Goal: Transaction & Acquisition: Purchase product/service

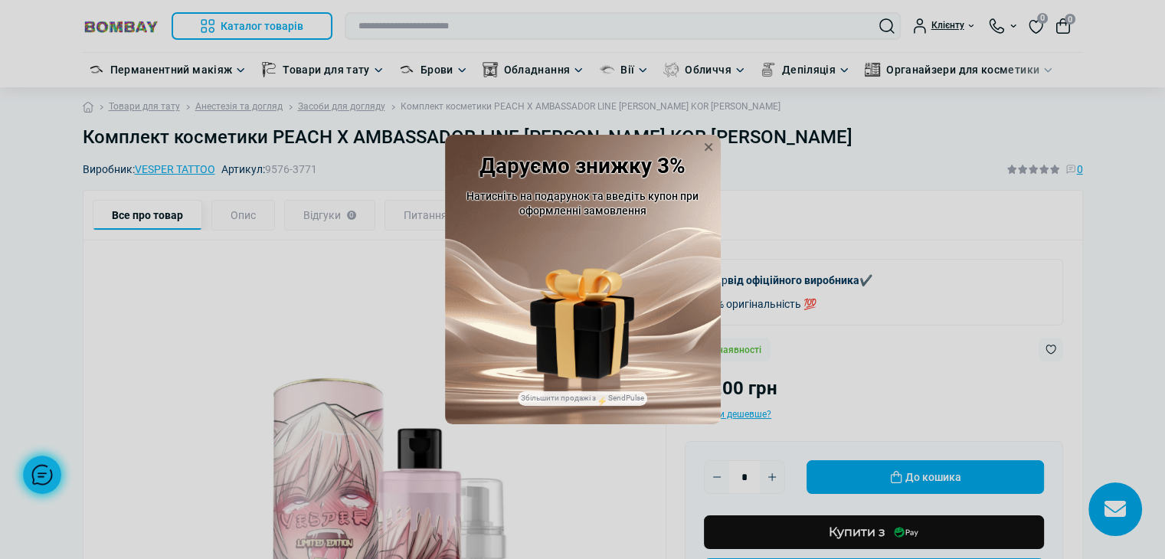
click at [626, 244] on div "Купон: HELLO" at bounding box center [583, 305] width 104 height 147
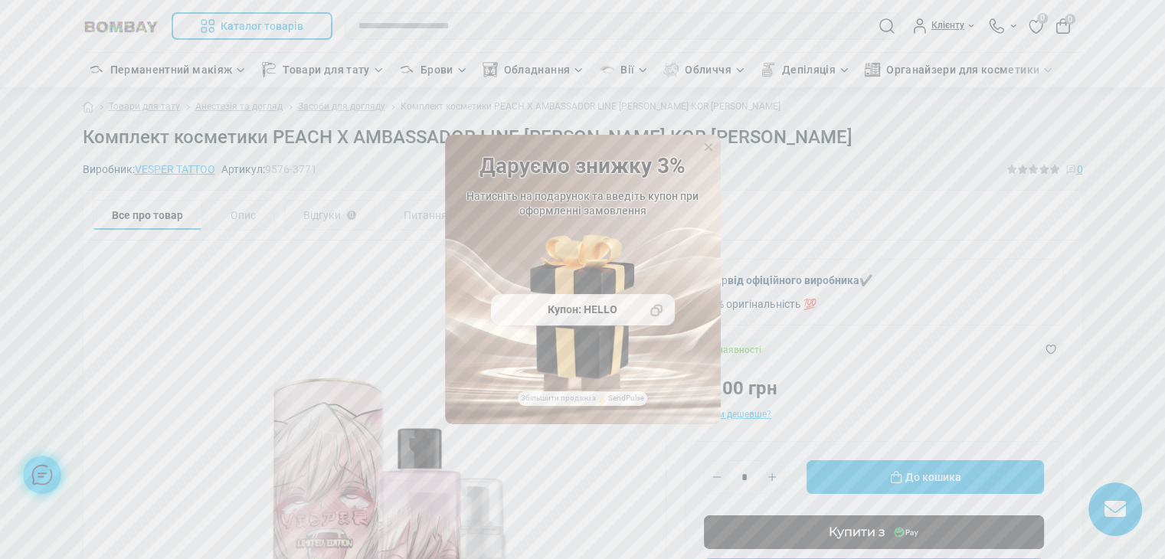
click at [613, 287] on img at bounding box center [582, 266] width 104 height 64
click at [607, 320] on div "Купон: HELLO" at bounding box center [583, 310] width 184 height 32
click at [607, 315] on div "Купон: HELLO" at bounding box center [583, 310] width 184 height 32
click at [705, 149] on icon at bounding box center [709, 147] width 8 height 8
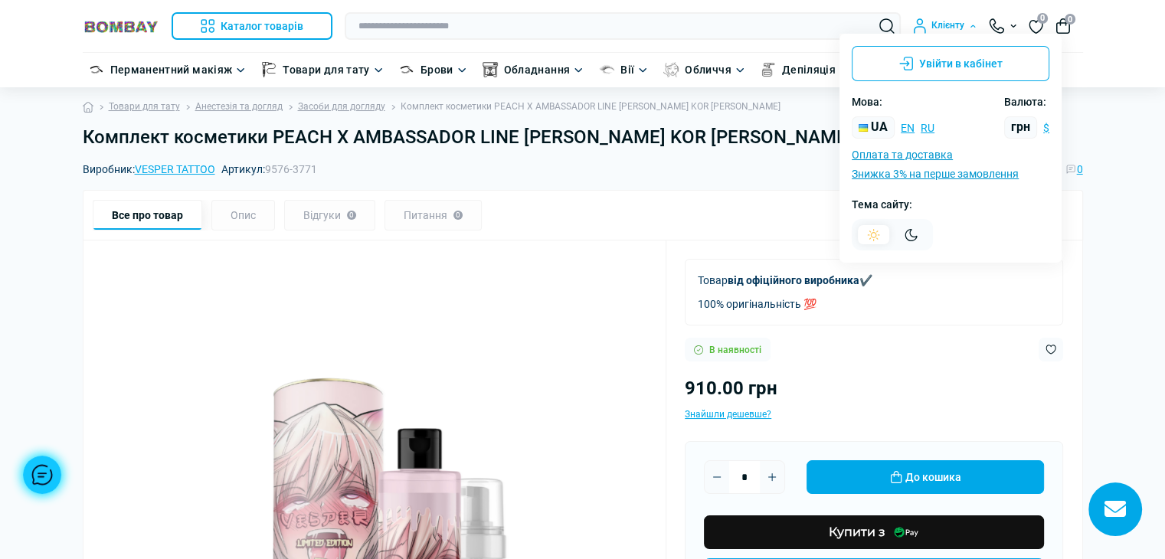
click at [958, 23] on div "Клієнту" at bounding box center [945, 25] width 64 height 15
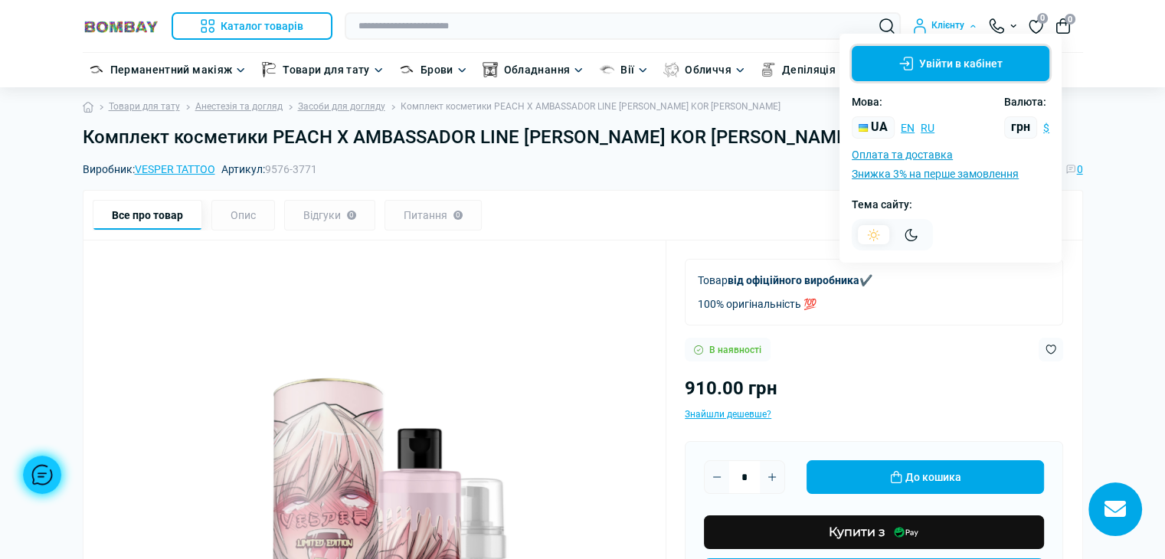
click at [934, 46] on button "Увійти в кабінет" at bounding box center [951, 63] width 198 height 35
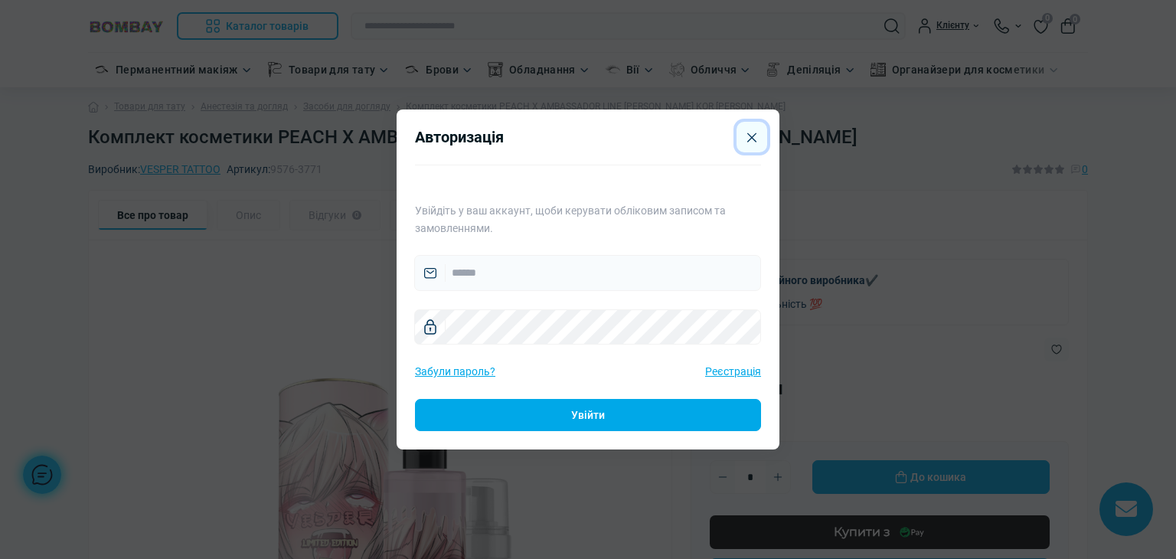
click at [744, 145] on button "Close" at bounding box center [752, 137] width 31 height 31
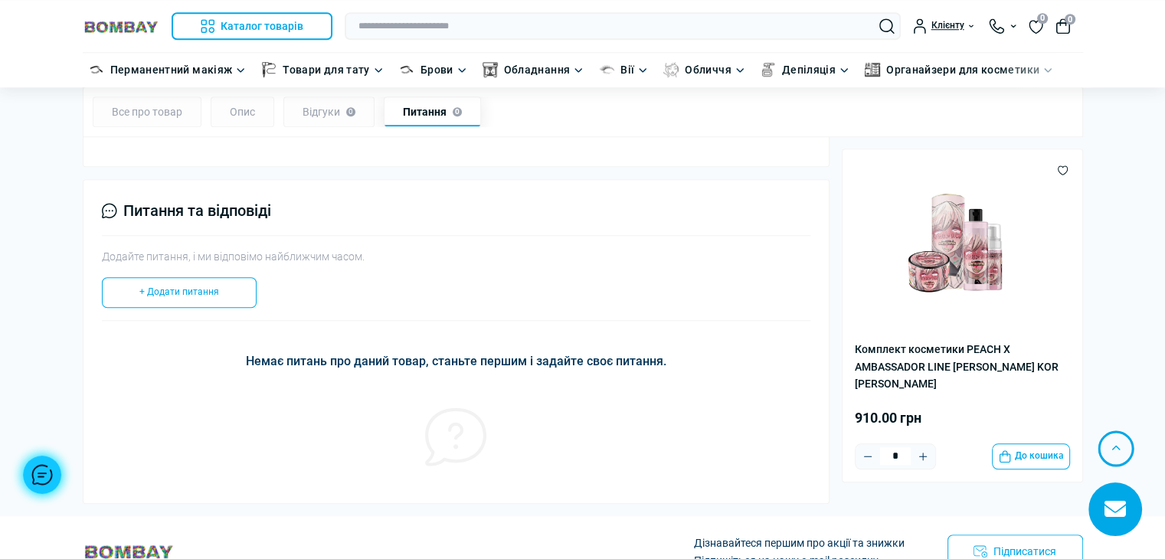
scroll to position [1605, 0]
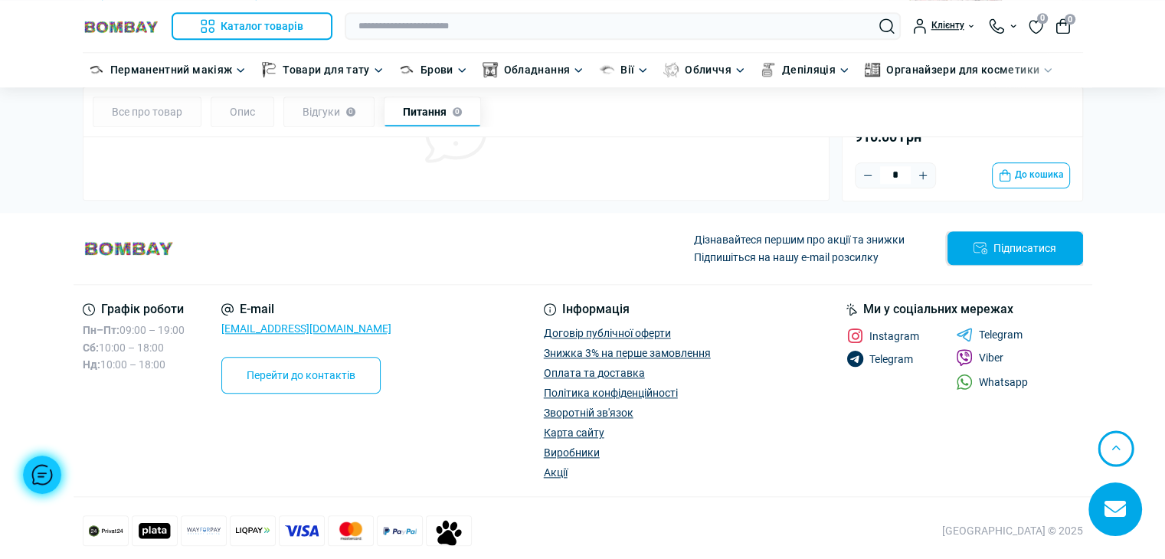
click at [988, 236] on button "Підписатися" at bounding box center [1015, 248] width 136 height 34
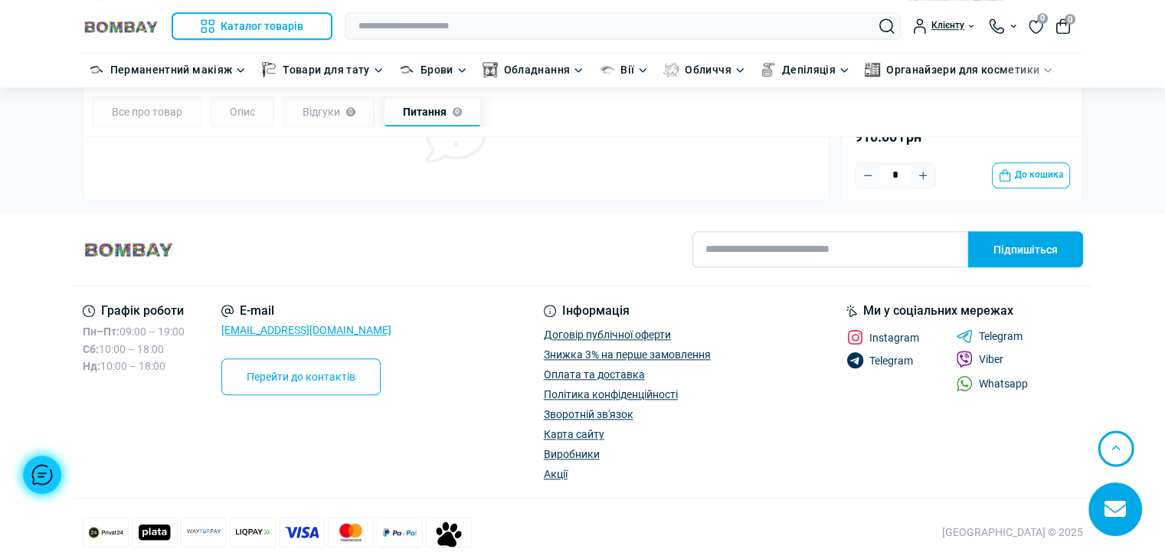
paste input "**********"
type input "**********"
click at [996, 243] on button "Підпишіться" at bounding box center [1025, 249] width 115 height 36
